Goal: Task Accomplishment & Management: Use online tool/utility

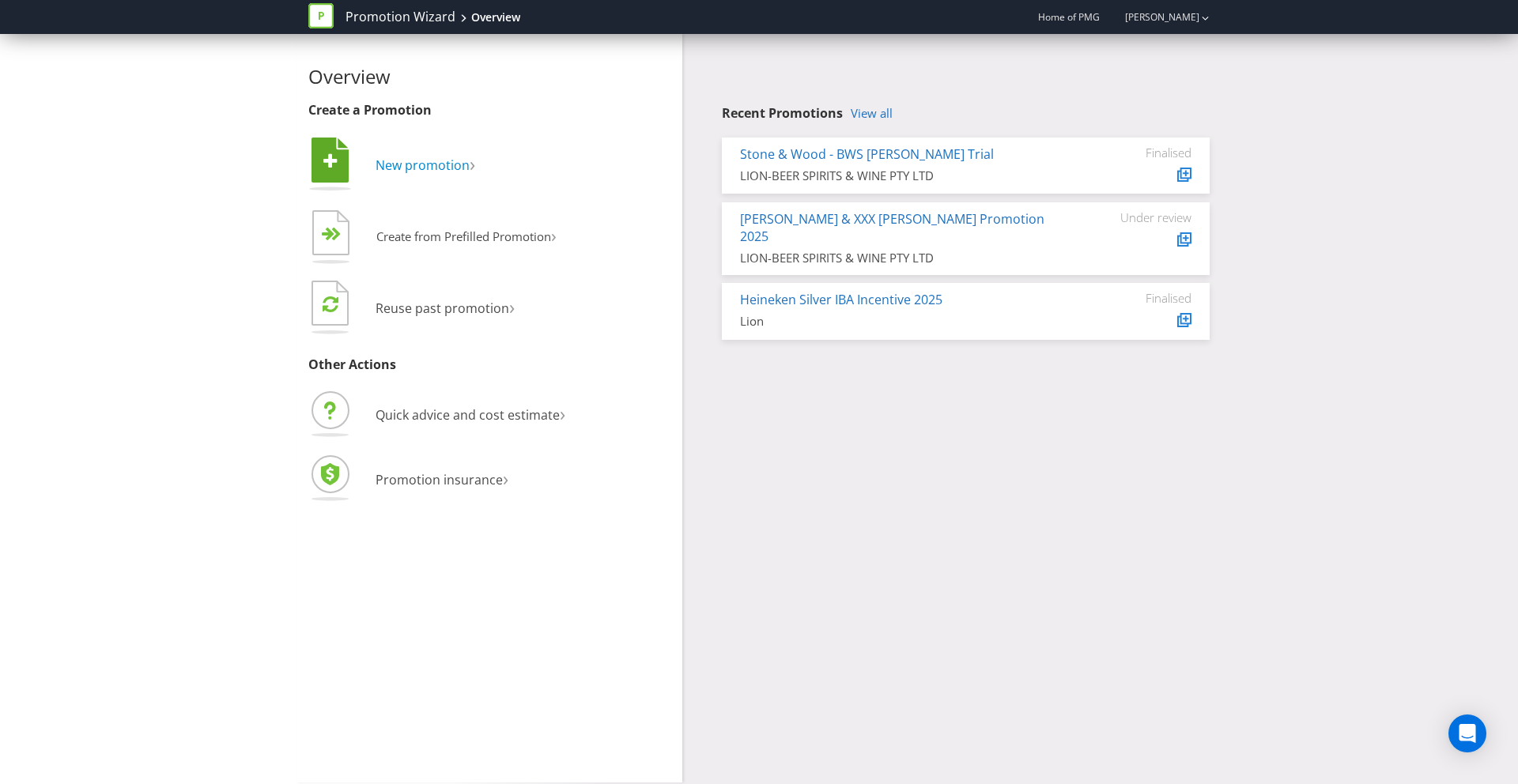
click at [446, 169] on span "New promotion" at bounding box center [422, 165] width 94 height 17
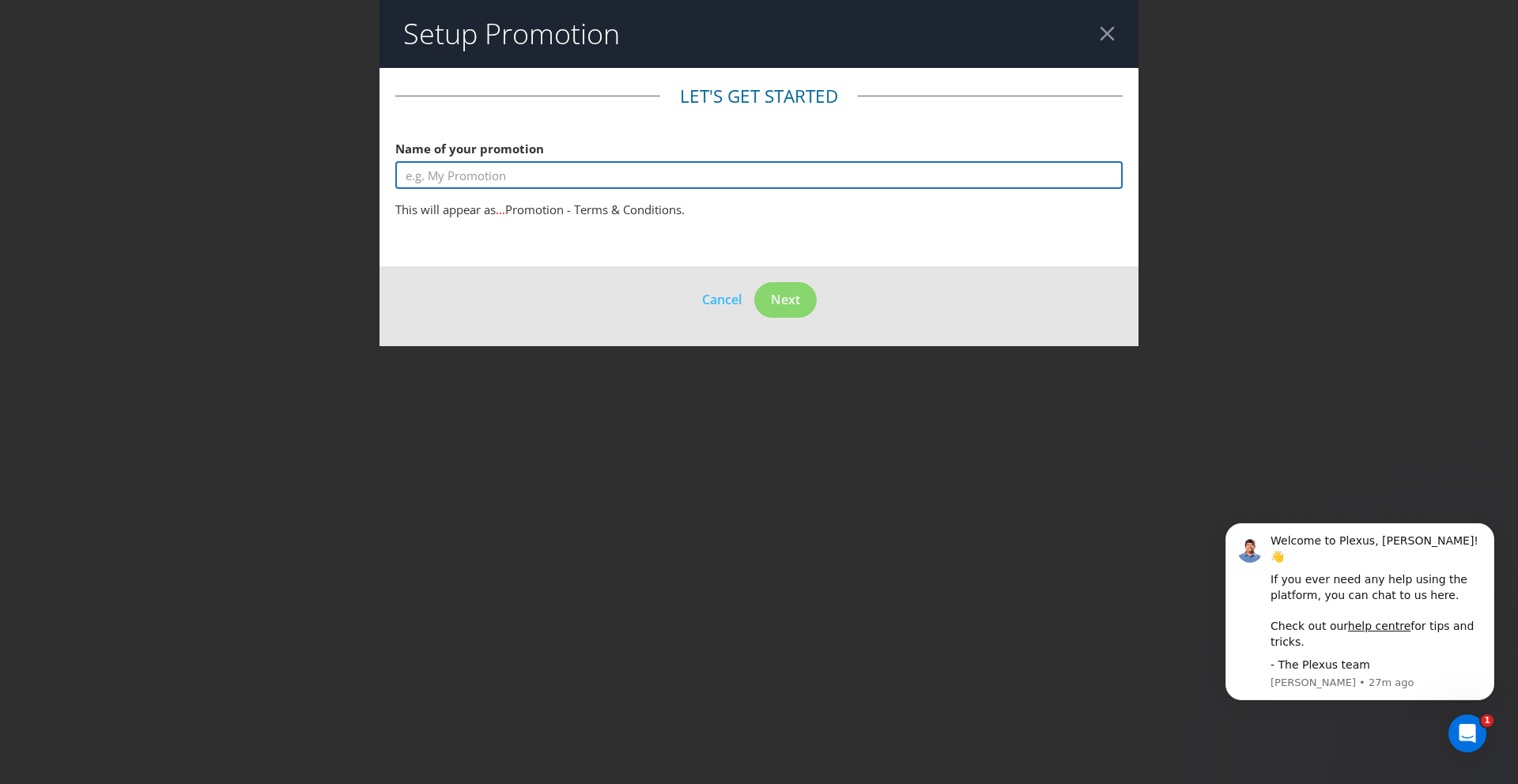
click at [488, 177] on input "text" at bounding box center [759, 175] width 727 height 27
type input "Win $1000 Gift Card"
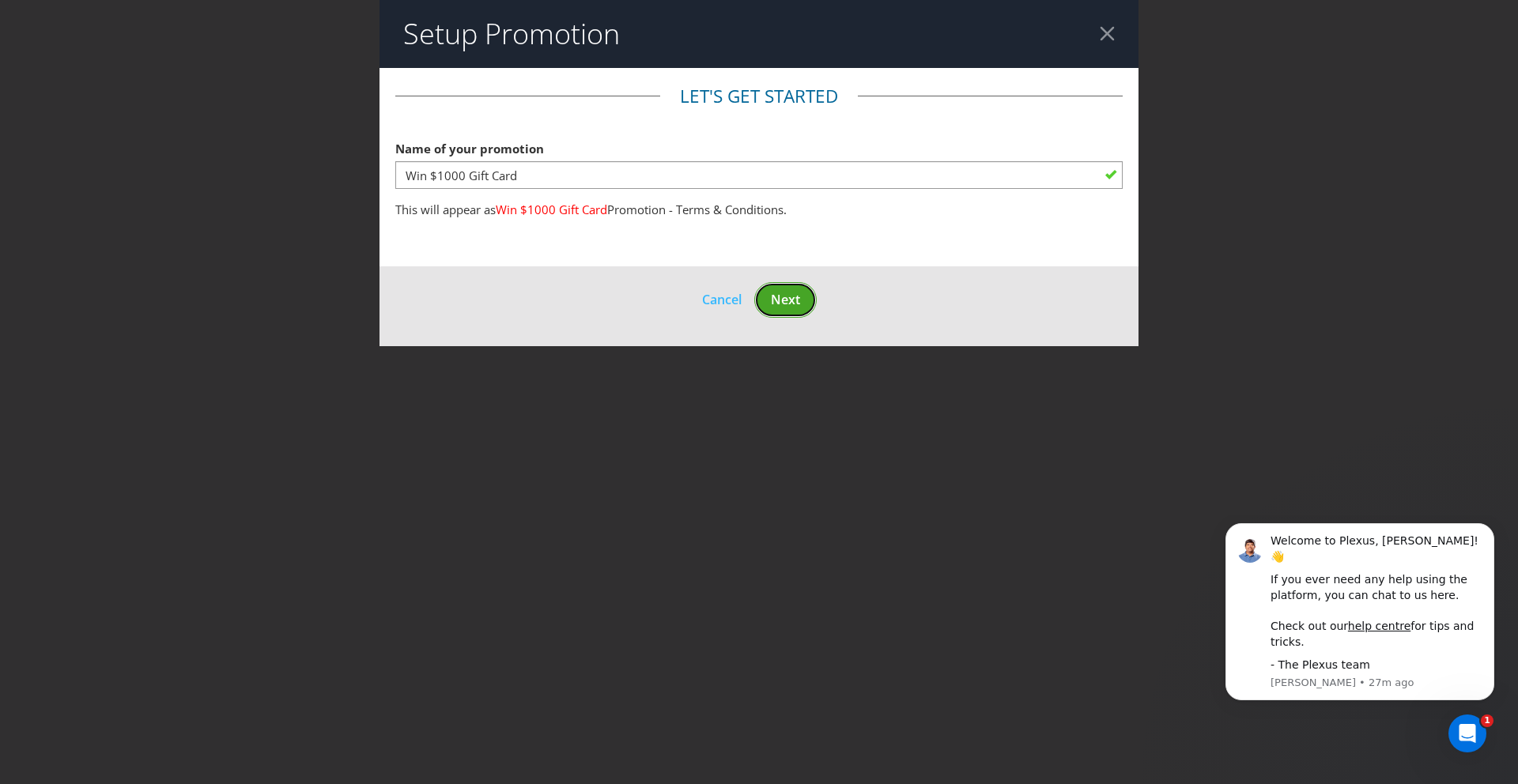
click at [789, 292] on span "Next" at bounding box center [785, 299] width 29 height 17
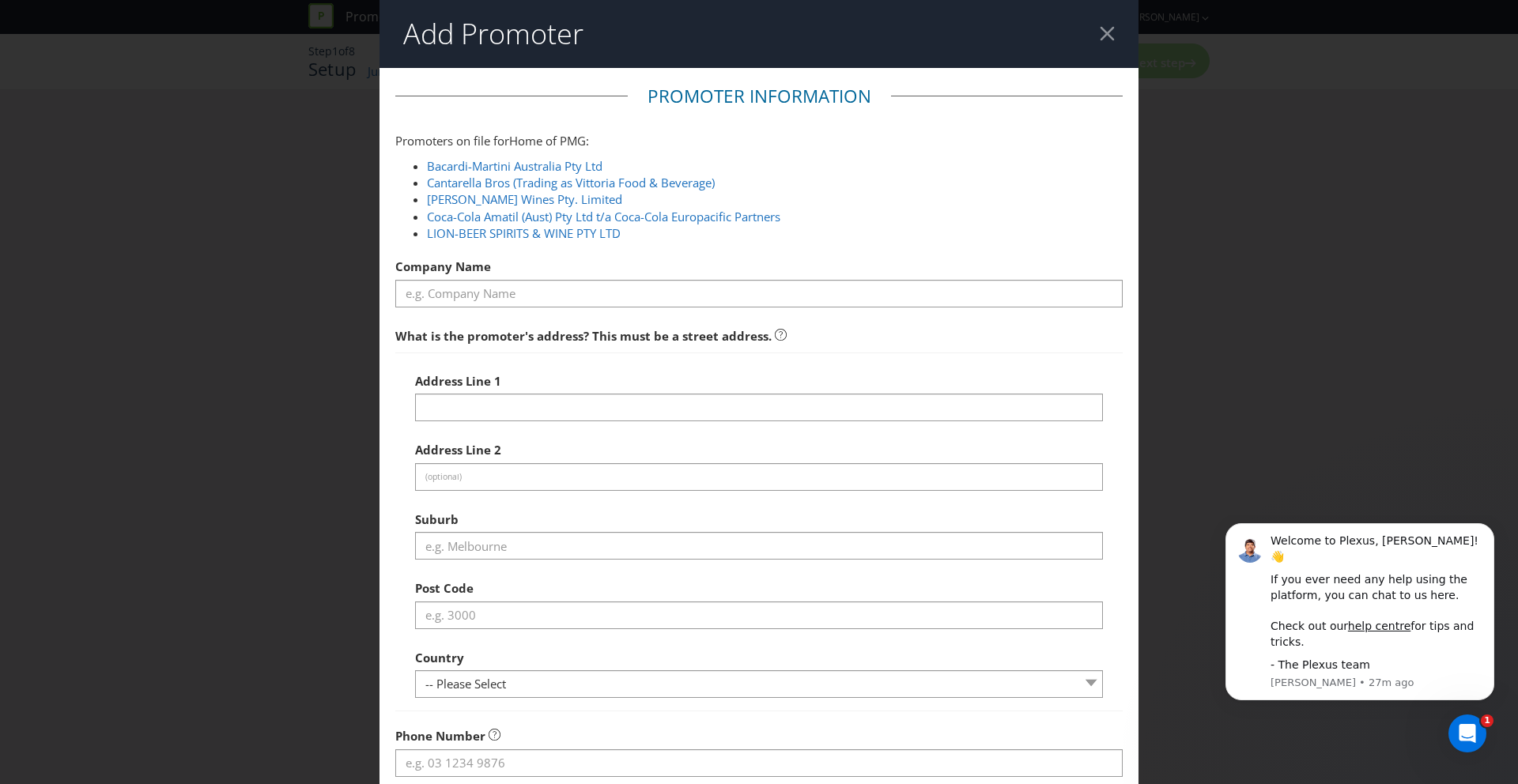
click at [1103, 34] on div at bounding box center [1107, 34] width 15 height 15
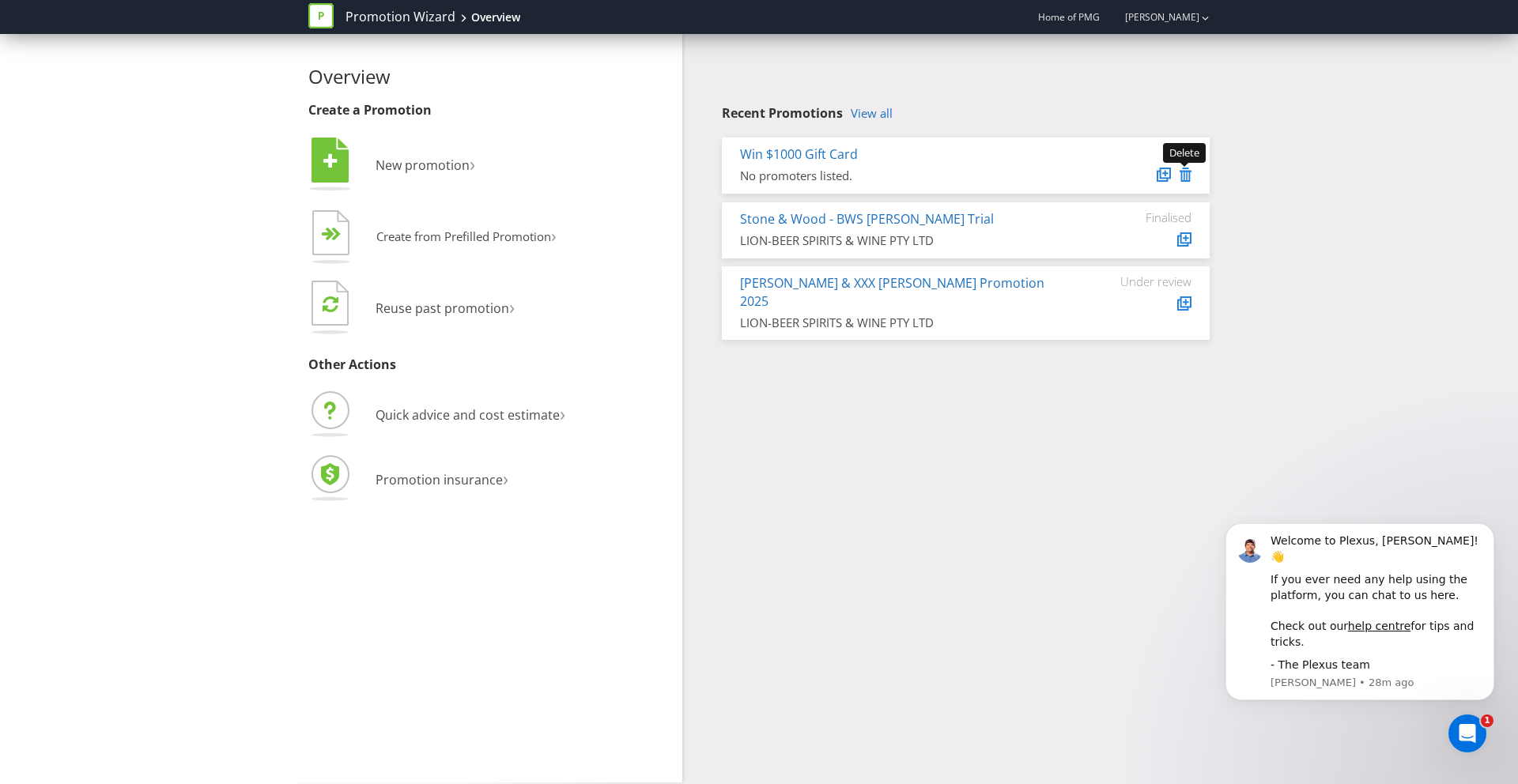
click at [1182, 174] on icon at bounding box center [1185, 175] width 12 height 15
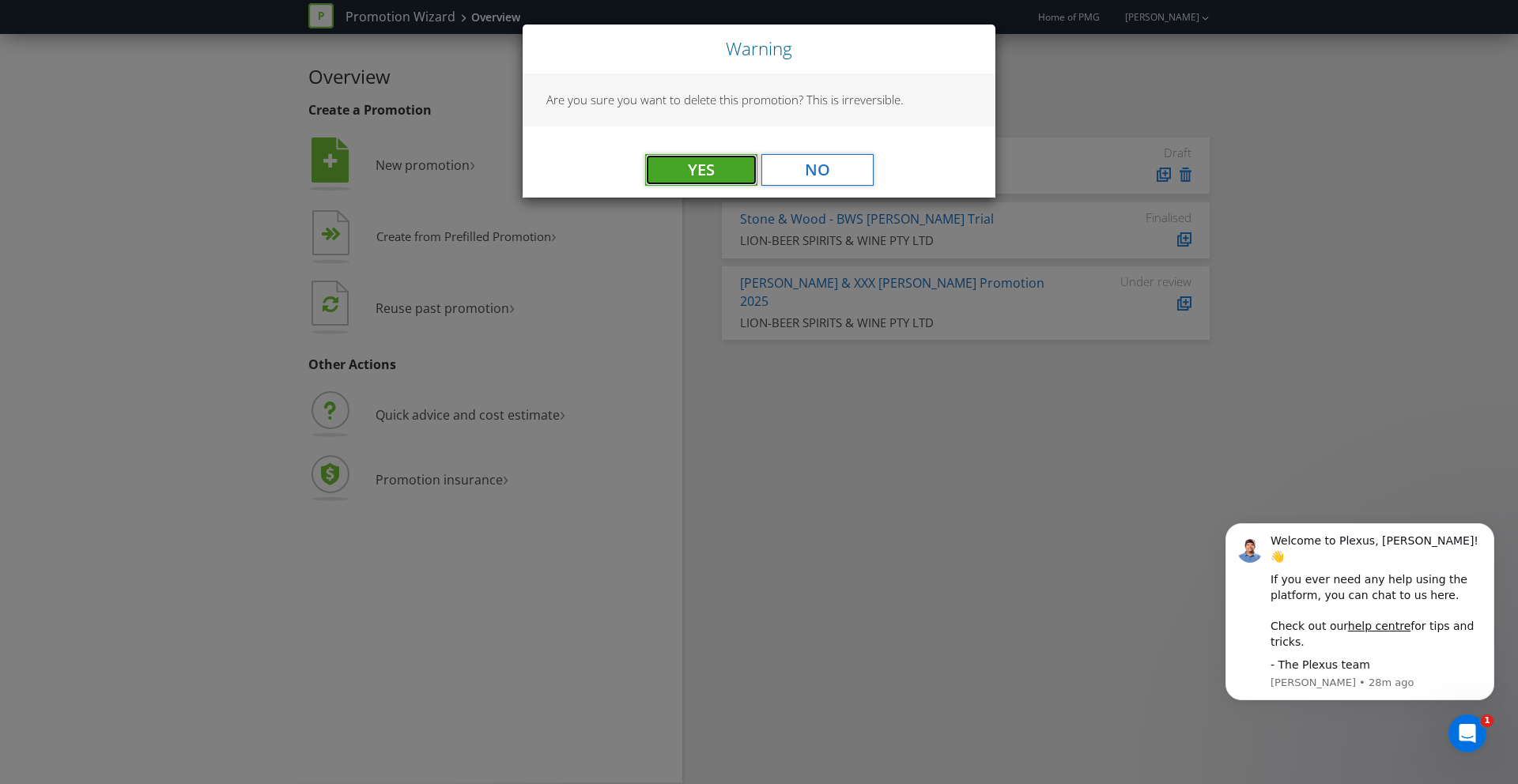
click at [725, 168] on button "Yes" at bounding box center [701, 169] width 113 height 32
